Goal: Information Seeking & Learning: Learn about a topic

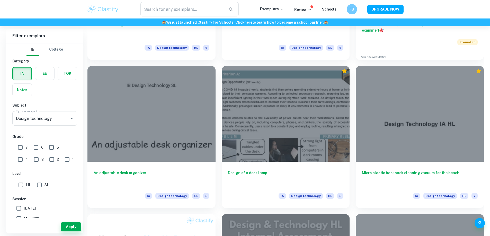
scroll to position [232, 0]
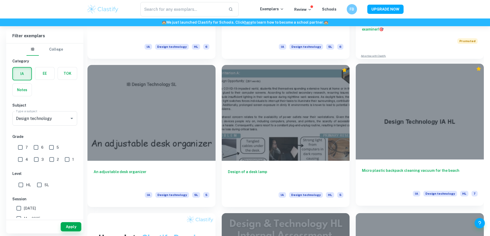
click at [356, 72] on div at bounding box center [420, 112] width 128 height 96
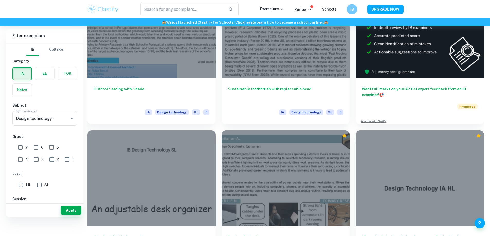
scroll to position [103, 0]
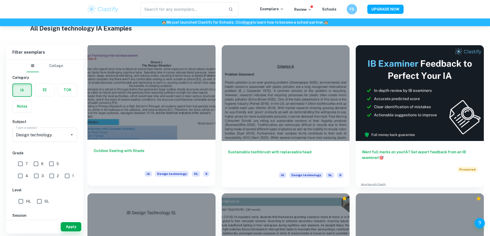
drag, startPoint x: 153, startPoint y: 83, endPoint x: 168, endPoint y: 86, distance: 14.9
click at [168, 86] on div at bounding box center [151, 92] width 128 height 96
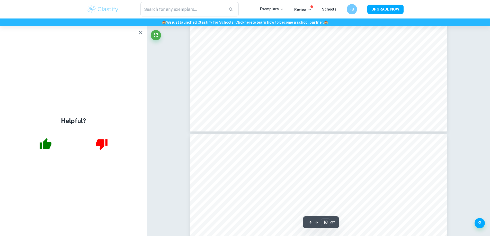
scroll to position [6329, 0]
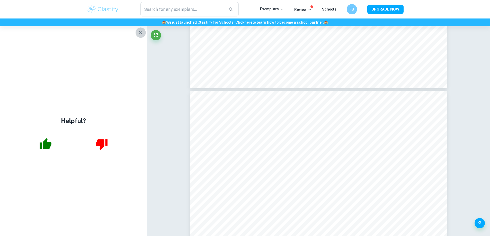
click at [140, 34] on icon "button" at bounding box center [141, 33] width 6 height 6
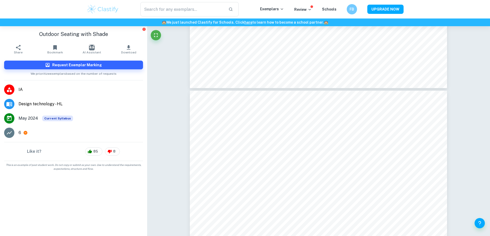
click at [23, 133] on div "6" at bounding box center [81, 133] width 125 height 6
click at [21, 133] on p "6" at bounding box center [20, 133] width 3 height 6
click at [28, 133] on icon at bounding box center [25, 133] width 5 height 5
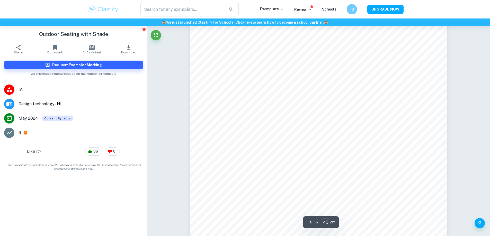
scroll to position [15848, 0]
type input "47"
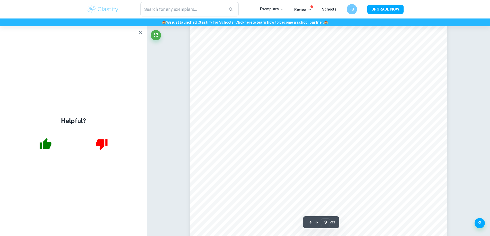
scroll to position [2923, 0]
click at [141, 34] on icon "button" at bounding box center [141, 33] width 6 height 6
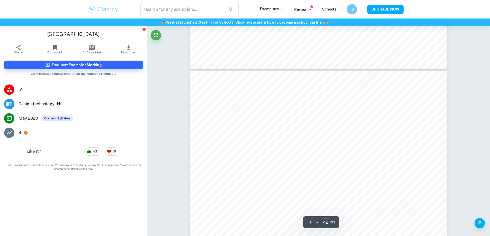
scroll to position [14121, 0]
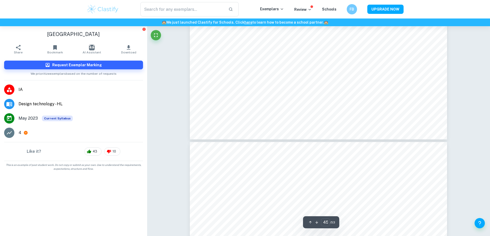
type input "46"
